Goal: Information Seeking & Learning: Learn about a topic

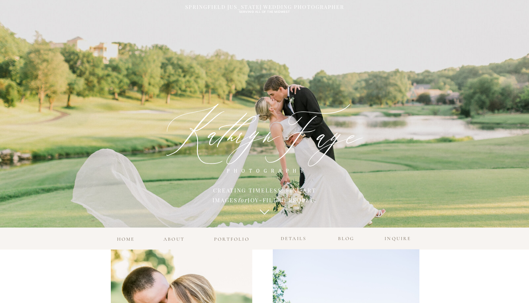
click at [295, 237] on h3 "details" at bounding box center [293, 239] width 32 height 9
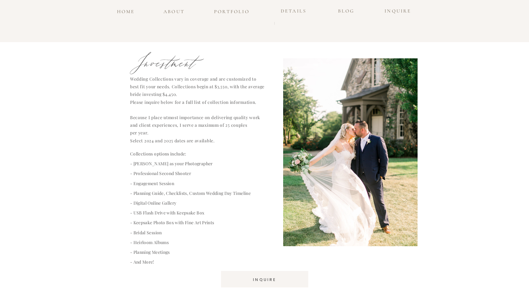
scroll to position [725, 0]
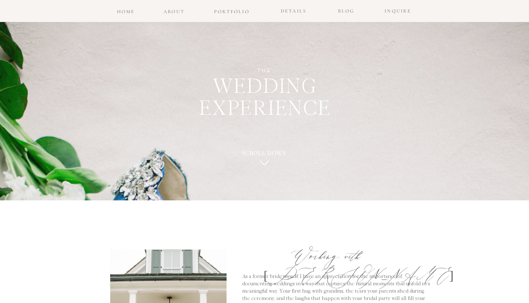
scroll to position [725, 0]
